Goal: Transaction & Acquisition: Book appointment/travel/reservation

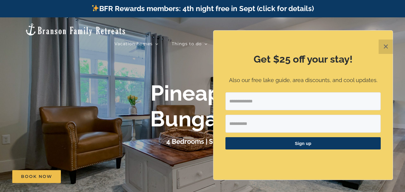
click at [383, 44] on button "✕" at bounding box center [385, 47] width 14 height 14
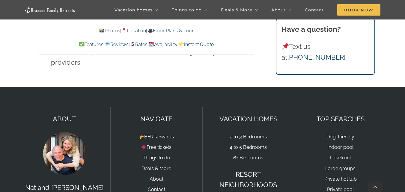
scroll to position [4230, 0]
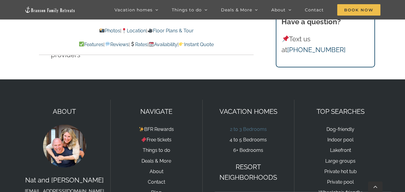
click at [249, 126] on link "2 to 3 Bedrooms" at bounding box center [248, 129] width 37 height 6
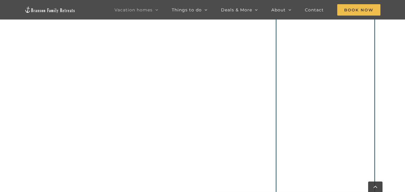
scroll to position [364, 0]
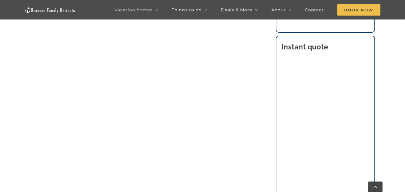
scroll to position [486, 0]
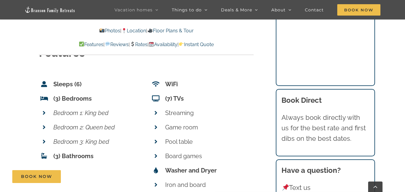
scroll to position [2292, 0]
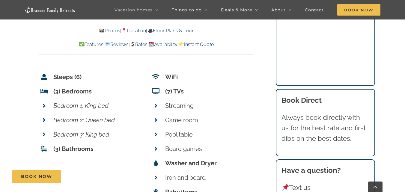
drag, startPoint x: 408, startPoint y: 10, endPoint x: 409, endPoint y: 105, distance: 94.4
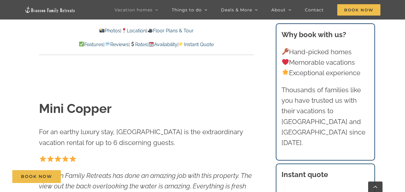
scroll to position [197, 0]
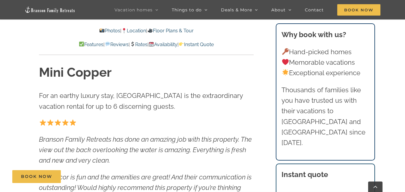
click at [139, 46] on link "Rates" at bounding box center [139, 45] width 18 height 6
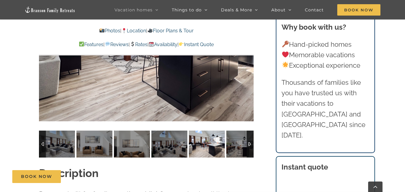
scroll to position [427, 0]
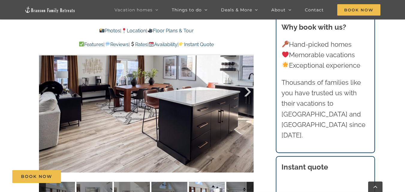
click at [248, 90] on div at bounding box center [241, 91] width 19 height 37
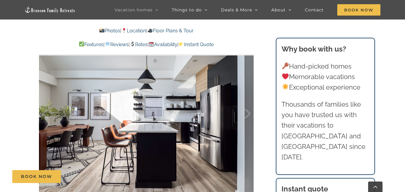
scroll to position [398, 0]
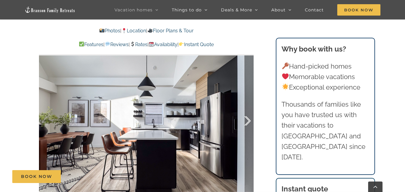
click at [247, 123] on div at bounding box center [241, 120] width 19 height 37
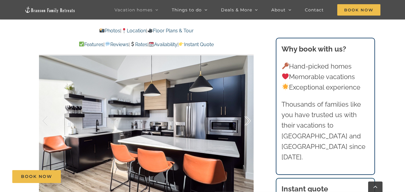
click at [247, 123] on div at bounding box center [241, 120] width 19 height 37
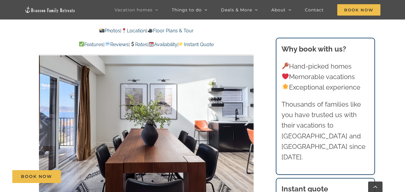
click at [247, 123] on div at bounding box center [241, 120] width 19 height 37
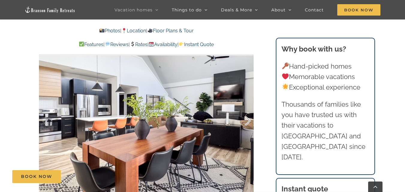
click at [249, 120] on div at bounding box center [241, 120] width 19 height 37
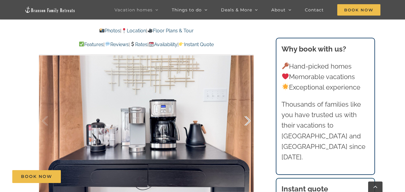
click at [247, 122] on div at bounding box center [241, 120] width 19 height 37
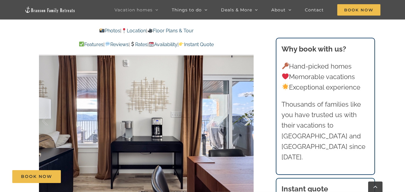
click at [249, 122] on div at bounding box center [241, 120] width 19 height 37
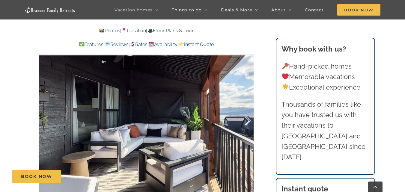
click at [249, 122] on div at bounding box center [241, 120] width 19 height 37
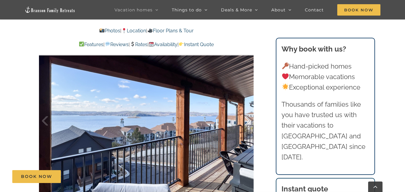
click at [249, 122] on div at bounding box center [241, 120] width 19 height 37
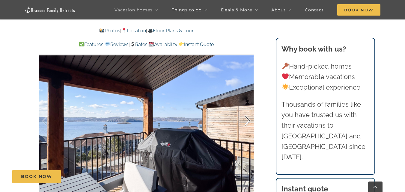
click at [249, 122] on div at bounding box center [241, 120] width 19 height 37
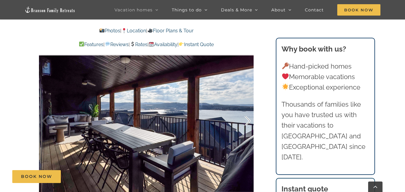
click at [249, 122] on div at bounding box center [241, 120] width 19 height 37
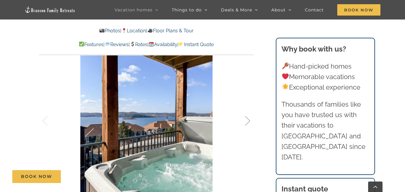
click at [249, 122] on div at bounding box center [241, 120] width 19 height 37
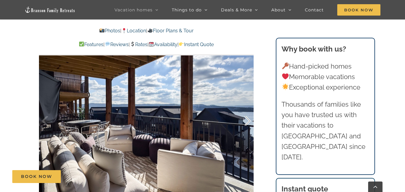
click at [249, 122] on div at bounding box center [241, 120] width 19 height 37
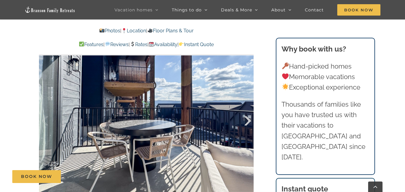
click at [249, 122] on div at bounding box center [241, 120] width 19 height 37
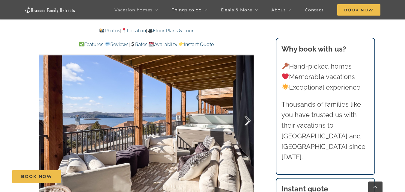
click at [249, 122] on div at bounding box center [241, 120] width 19 height 37
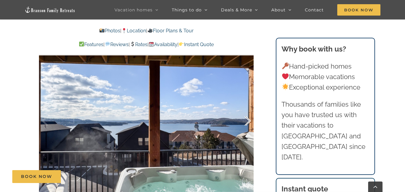
click at [249, 122] on div at bounding box center [241, 120] width 19 height 37
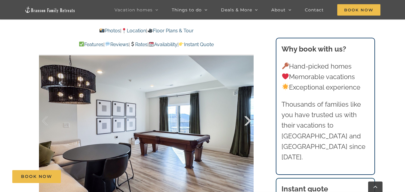
click at [247, 121] on div at bounding box center [241, 120] width 19 height 37
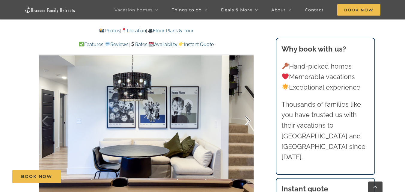
click at [247, 120] on div at bounding box center [241, 120] width 19 height 37
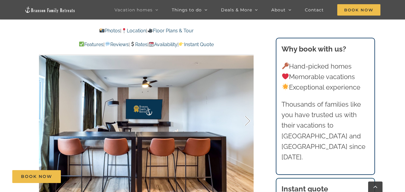
click at [247, 123] on div at bounding box center [241, 120] width 19 height 37
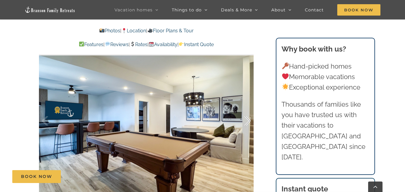
click at [247, 123] on div at bounding box center [241, 120] width 19 height 37
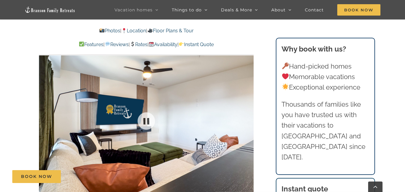
click at [247, 123] on div at bounding box center [146, 121] width 214 height 176
click at [247, 123] on div at bounding box center [241, 120] width 19 height 37
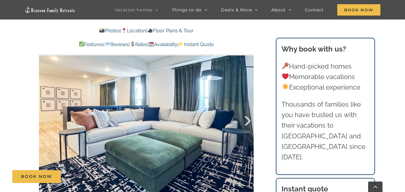
click at [247, 123] on div at bounding box center [241, 120] width 19 height 37
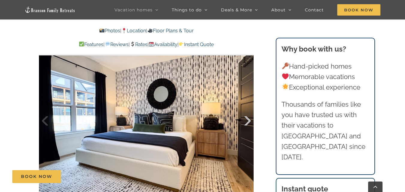
click at [247, 123] on div at bounding box center [241, 120] width 19 height 37
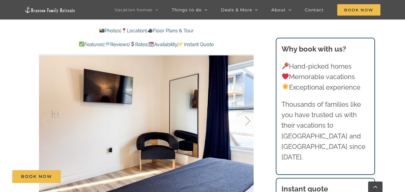
click at [247, 123] on div at bounding box center [241, 120] width 19 height 37
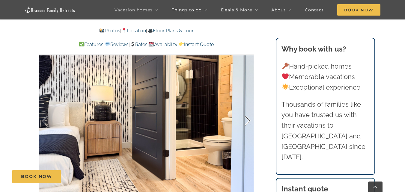
click at [247, 123] on div at bounding box center [241, 120] width 19 height 37
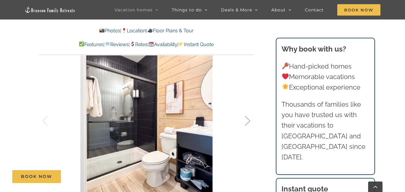
click at [247, 123] on div at bounding box center [241, 120] width 19 height 37
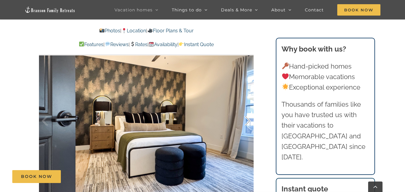
click at [247, 123] on div at bounding box center [241, 120] width 19 height 37
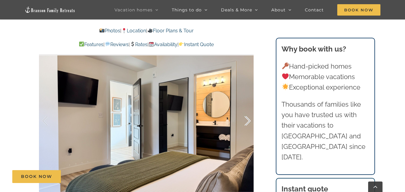
click at [247, 123] on div at bounding box center [241, 120] width 19 height 37
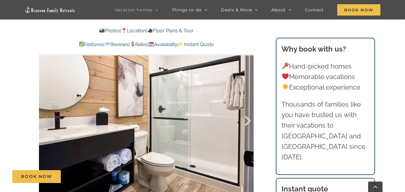
click at [247, 123] on div at bounding box center [241, 120] width 19 height 37
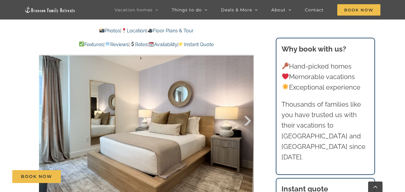
click at [247, 123] on div at bounding box center [241, 120] width 19 height 37
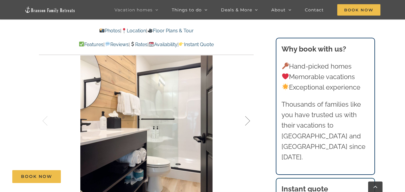
click at [247, 123] on div at bounding box center [241, 120] width 19 height 37
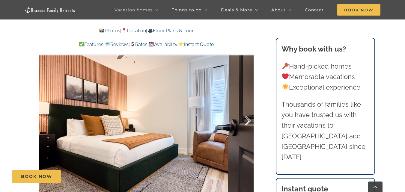
click at [247, 123] on div at bounding box center [241, 120] width 19 height 37
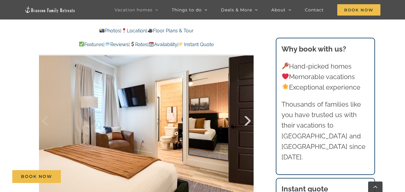
click at [247, 123] on div at bounding box center [241, 120] width 19 height 37
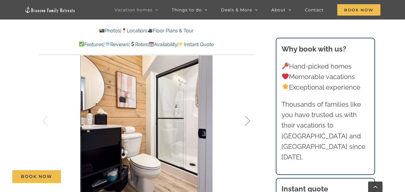
click at [247, 123] on div at bounding box center [241, 120] width 19 height 37
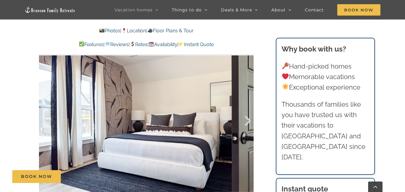
click at [247, 123] on div at bounding box center [241, 120] width 19 height 37
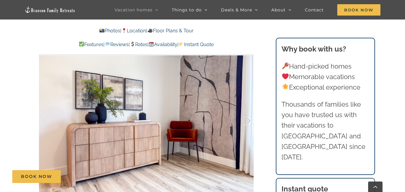
click at [247, 123] on div at bounding box center [241, 120] width 19 height 37
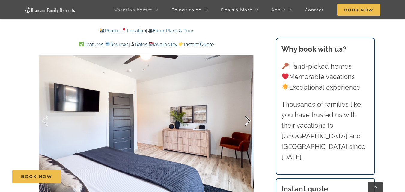
click at [247, 123] on div at bounding box center [241, 120] width 19 height 37
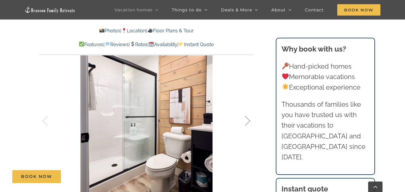
click at [247, 123] on div at bounding box center [241, 120] width 19 height 37
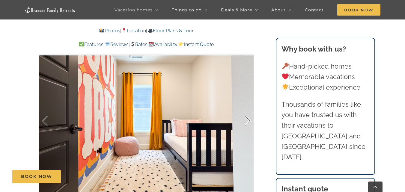
click at [247, 123] on div at bounding box center [241, 120] width 19 height 37
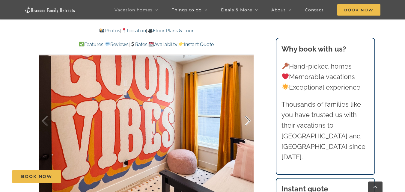
click at [247, 123] on div at bounding box center [241, 120] width 19 height 37
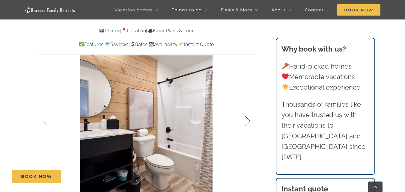
click at [247, 123] on div at bounding box center [241, 120] width 19 height 37
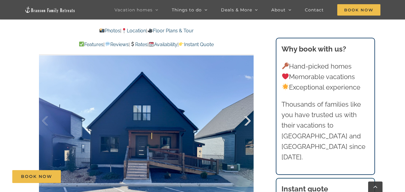
click at [247, 123] on div at bounding box center [241, 120] width 19 height 37
